Goal: Contribute content

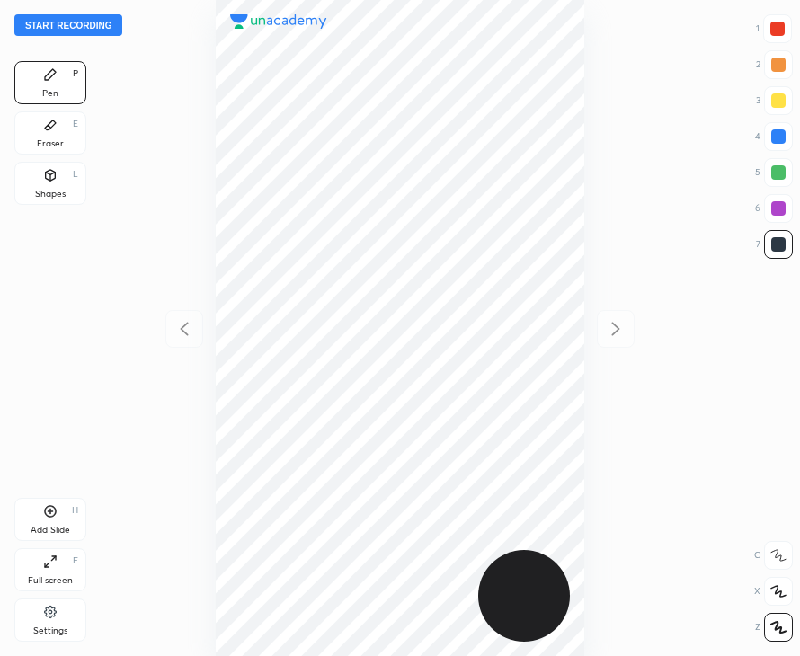
scroll to position [656, 513]
click at [95, 25] on button "Start recording" at bounding box center [68, 25] width 108 height 22
click at [58, 508] on div "Add Slide H" at bounding box center [50, 519] width 72 height 43
click at [773, 30] on div at bounding box center [778, 29] width 14 height 14
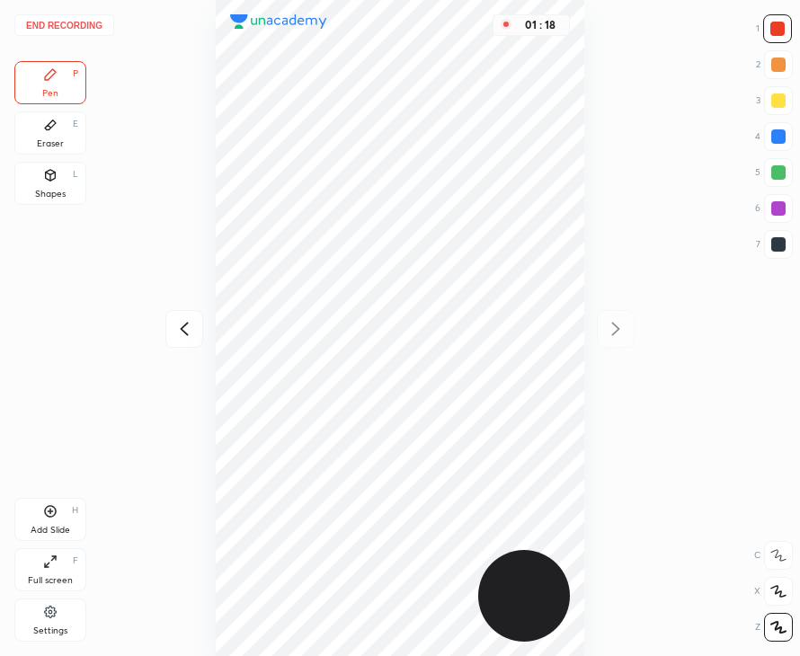
click at [185, 328] on icon at bounding box center [185, 329] width 22 height 22
click at [606, 333] on icon at bounding box center [616, 329] width 22 height 22
click at [55, 519] on div "Add Slide H" at bounding box center [50, 519] width 72 height 43
click at [191, 340] on div at bounding box center [184, 329] width 38 height 38
click at [618, 335] on icon at bounding box center [616, 329] width 22 height 22
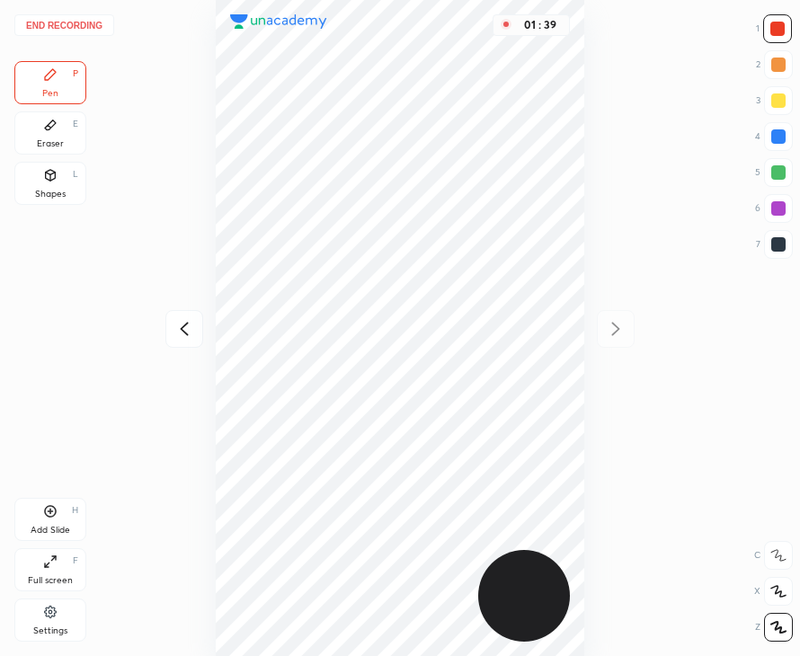
click at [186, 334] on icon at bounding box center [184, 329] width 8 height 13
click at [611, 336] on icon at bounding box center [616, 329] width 22 height 22
click at [94, 26] on button "End recording" at bounding box center [64, 25] width 100 height 22
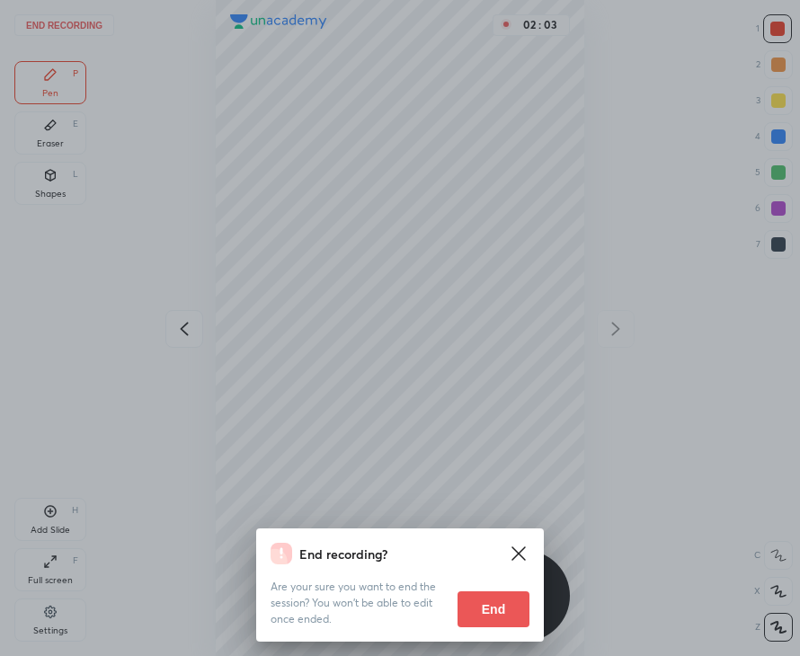
click at [512, 615] on button "End" at bounding box center [494, 610] width 72 height 36
